Goal: Use online tool/utility: Use online tool/utility

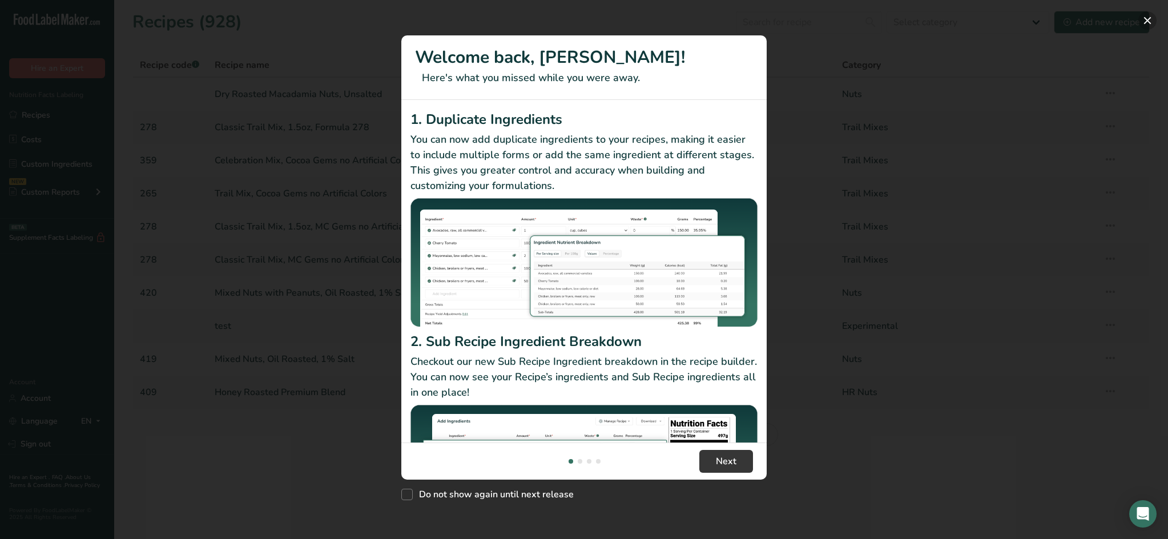
click at [1151, 21] on button "New Features" at bounding box center [1147, 20] width 18 height 18
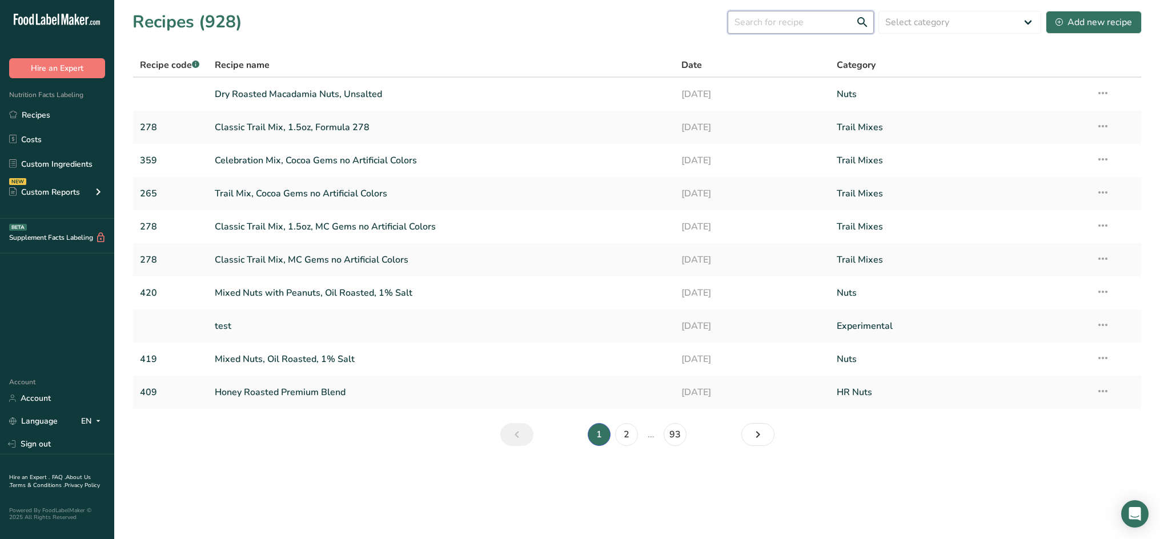
click at [768, 20] on input "text" at bounding box center [800, 22] width 146 height 23
type input "honey roasted peanuts"
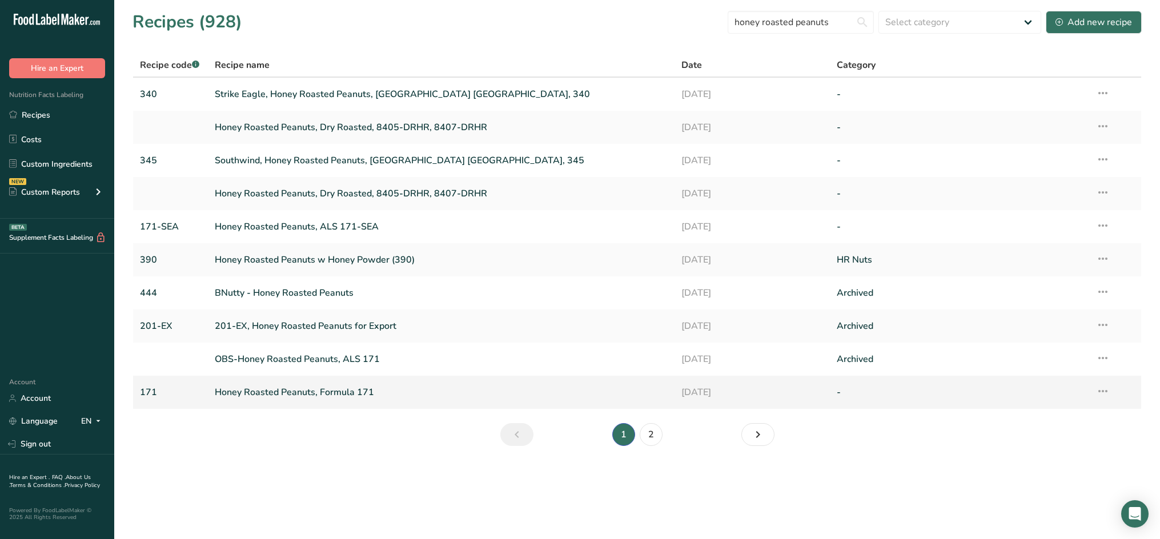
click at [340, 389] on link "Honey Roasted Peanuts, Formula 171" at bounding box center [441, 392] width 453 height 24
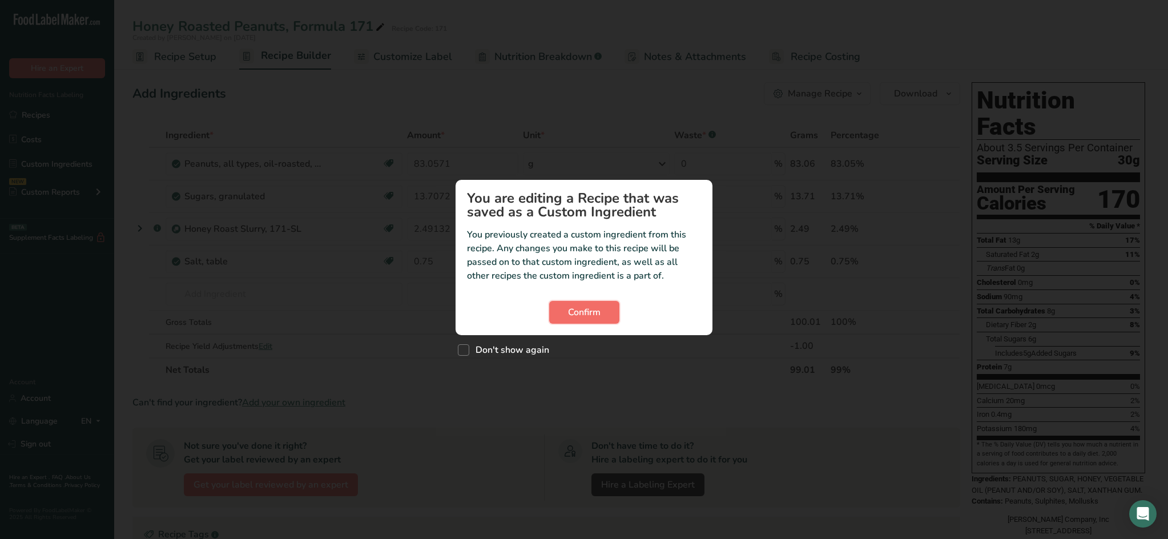
click at [599, 301] on button "Confirm" at bounding box center [584, 312] width 70 height 23
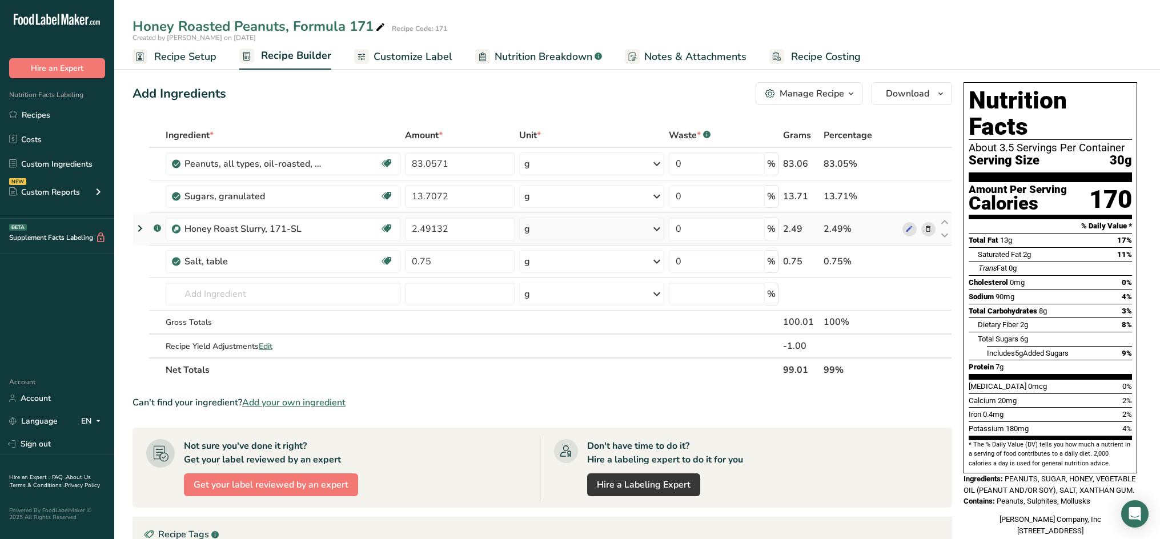
click at [139, 228] on icon at bounding box center [140, 228] width 14 height 21
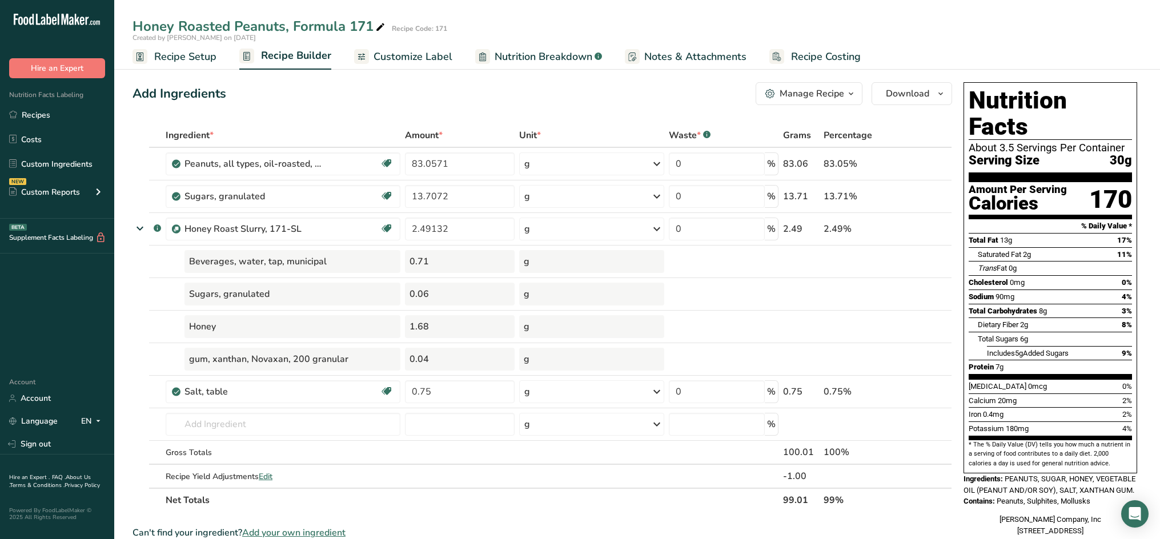
click at [641, 114] on div "Add Ingredients Manage Recipe Delete Recipe Duplicate Recipe Scale Recipe Save …" at bounding box center [545, 497] width 826 height 838
